Goal: Navigation & Orientation: Find specific page/section

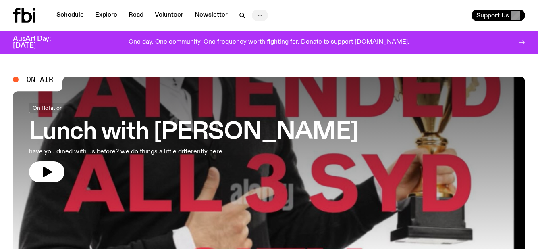
click at [258, 10] on button "button" at bounding box center [260, 15] width 16 height 11
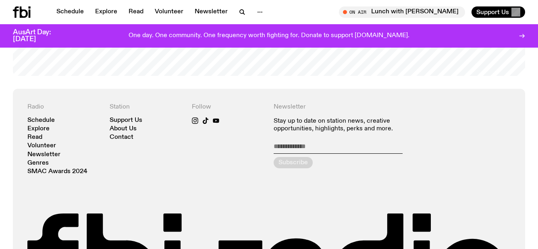
scroll to position [1656, 0]
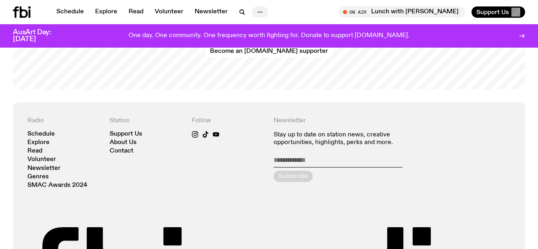
click at [257, 12] on circle "button" at bounding box center [257, 12] width 1 height 1
click at [256, 29] on link "About Us" at bounding box center [260, 28] width 40 height 11
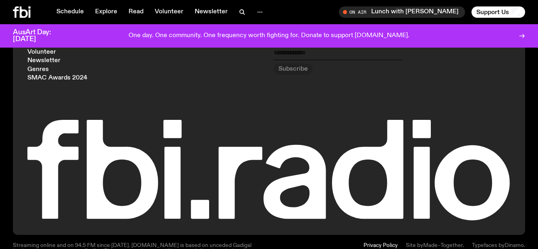
scroll to position [991, 0]
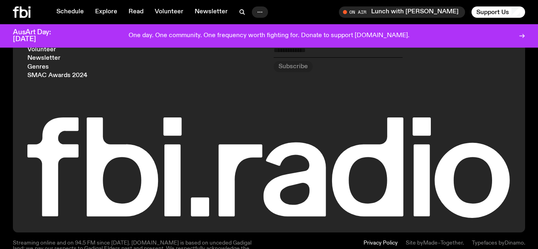
click at [253, 12] on button "button" at bounding box center [260, 11] width 16 height 11
click at [251, 41] on link "Contact" at bounding box center [260, 42] width 40 height 11
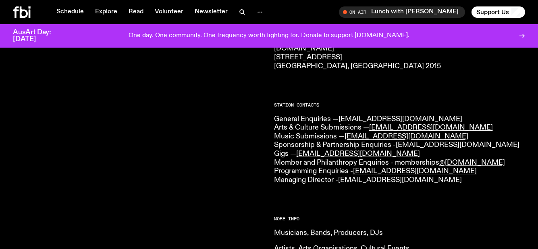
scroll to position [161, 0]
